Goal: Find specific fact: Find specific fact

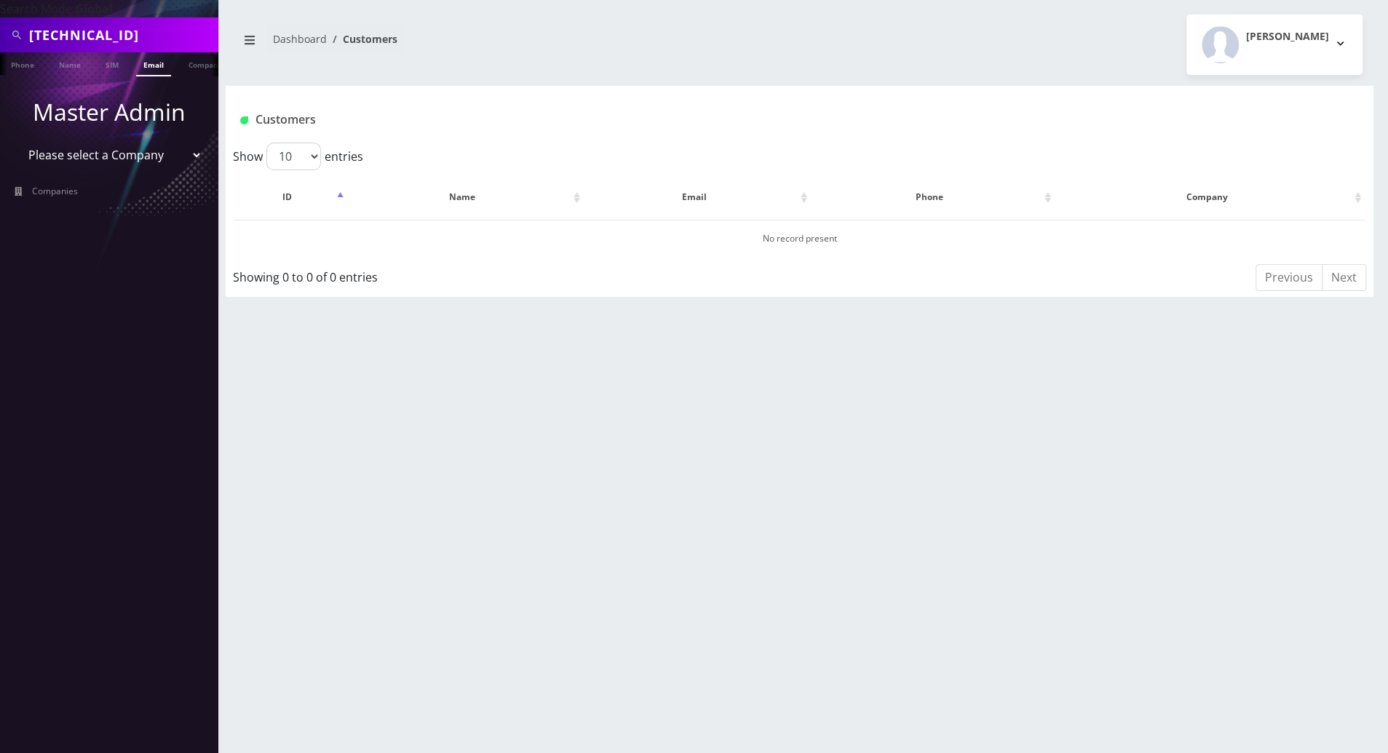
type input "[TECHNICAL_ID]"
click at [1312, 368] on div "tomweaks@gmail.com Phone Name SIM Email Company Customer Dashboard Customers Tr…" at bounding box center [799, 376] width 1177 height 753
click at [107, 66] on link "SIM" at bounding box center [112, 64] width 28 height 24
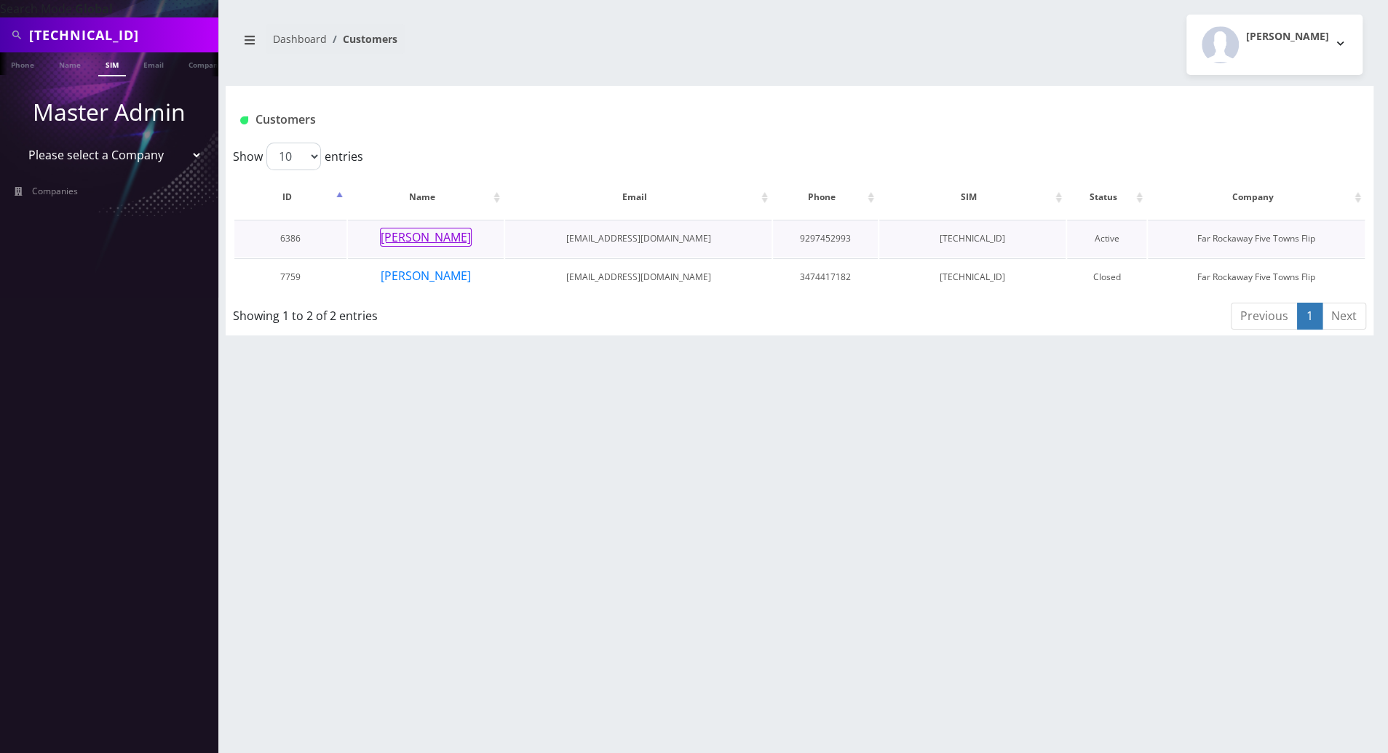
click at [412, 234] on button "[PERSON_NAME]" at bounding box center [426, 237] width 92 height 19
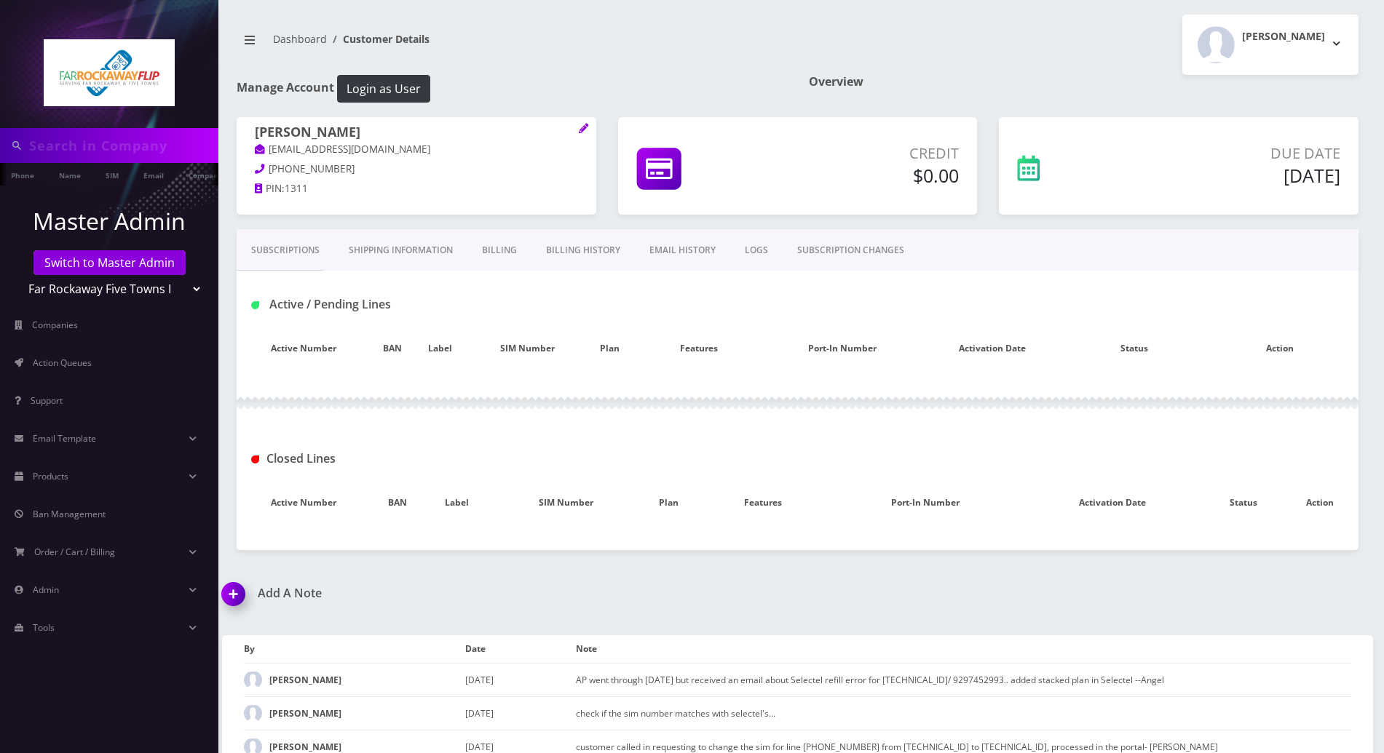
type input "[TECHNICAL_ID]"
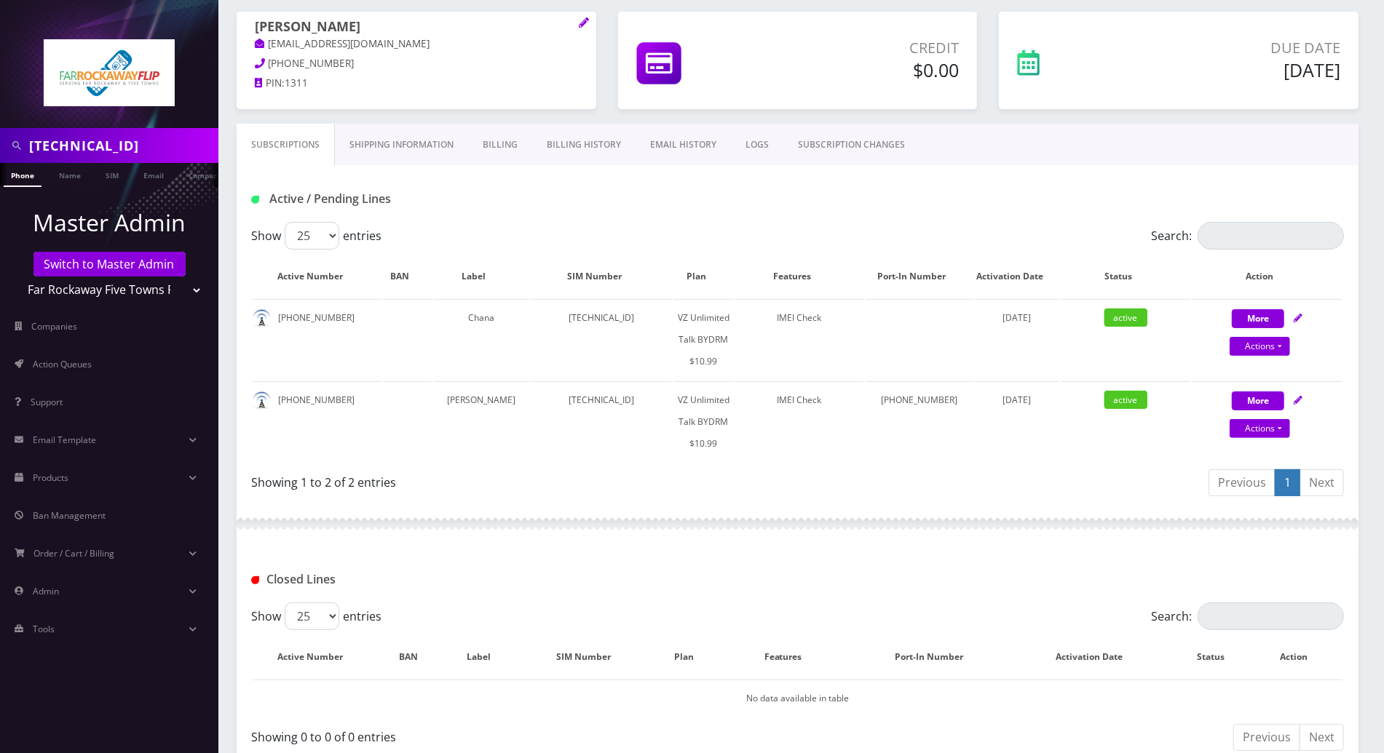
scroll to position [97, 0]
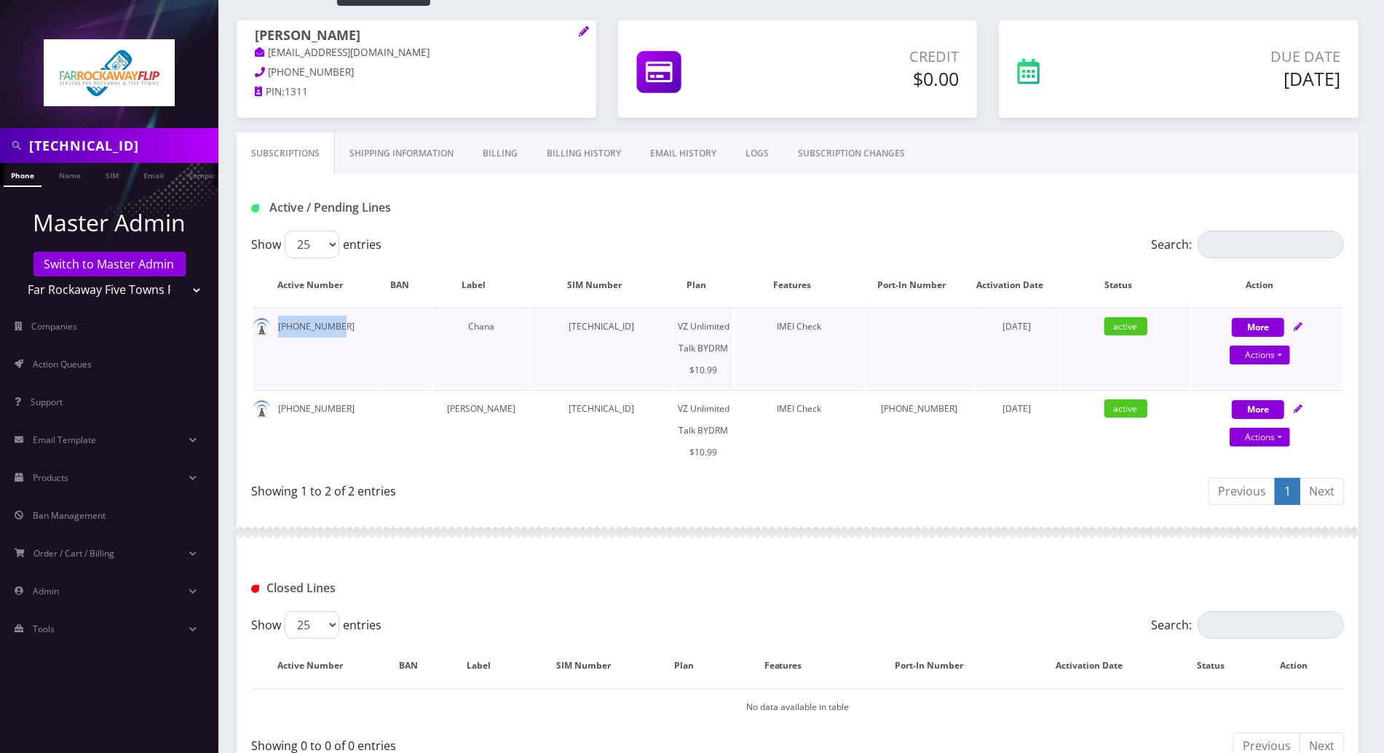
drag, startPoint x: 338, startPoint y: 326, endPoint x: 277, endPoint y: 325, distance: 61.9
click at [277, 325] on td "929-745-2993" at bounding box center [317, 348] width 129 height 81
copy td "929-745-2993"
